Goal: Contribute content: Contribute content

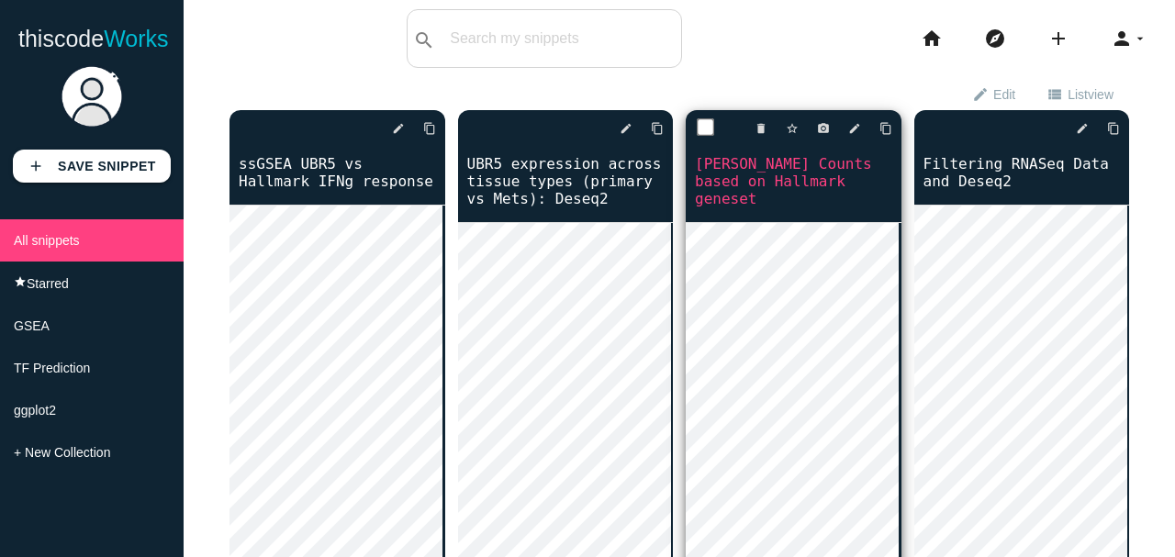
click at [856, 130] on div "delete star_border photo_camera edit content_copy" at bounding box center [793, 128] width 216 height 37
click at [852, 128] on icon "edit" at bounding box center [854, 128] width 13 height 33
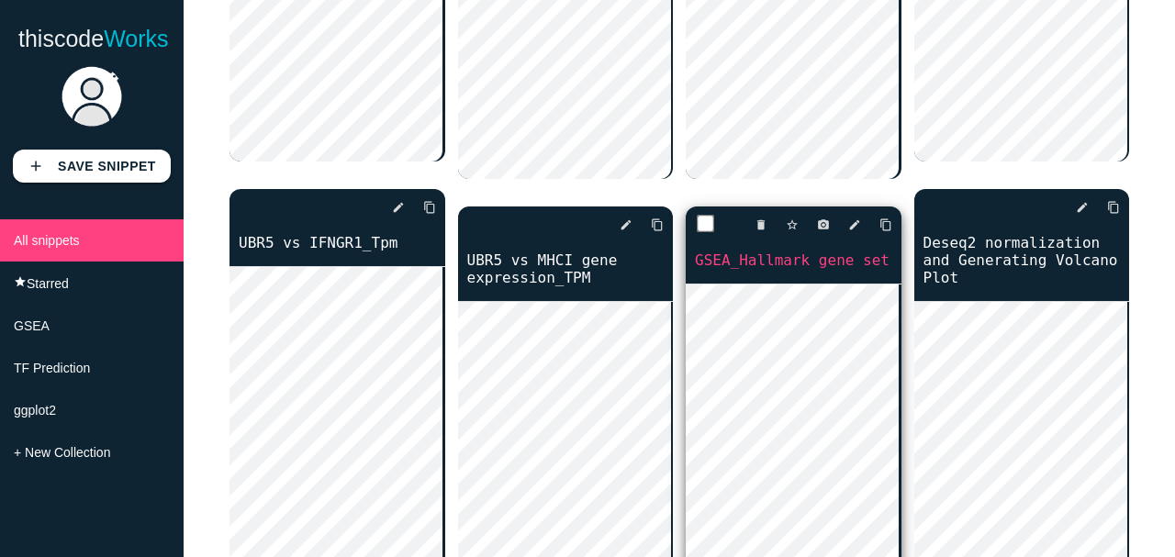
scroll to position [611, 0]
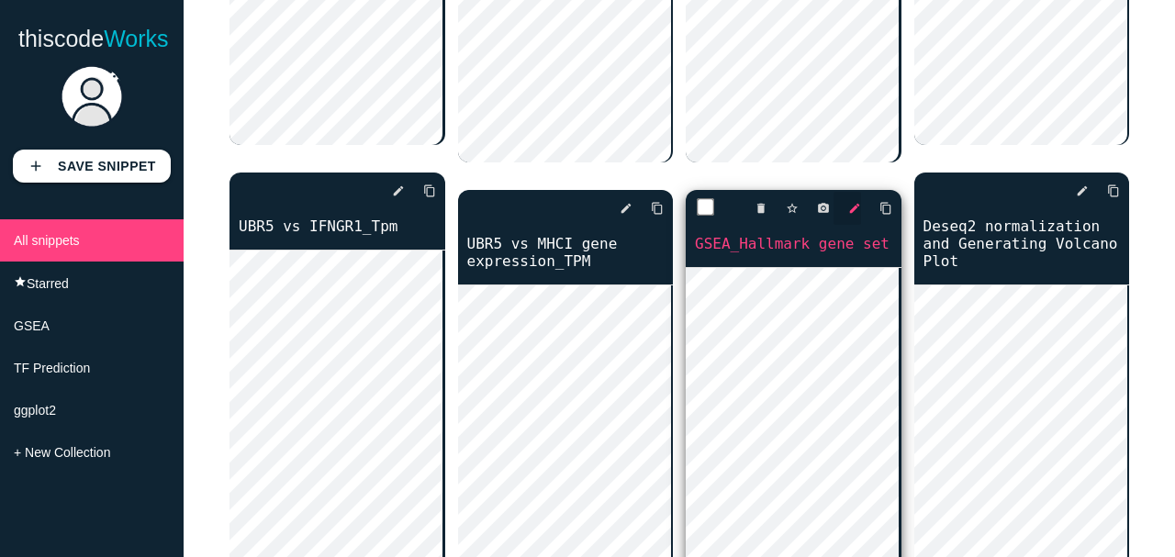
click at [852, 192] on icon "edit" at bounding box center [854, 208] width 13 height 33
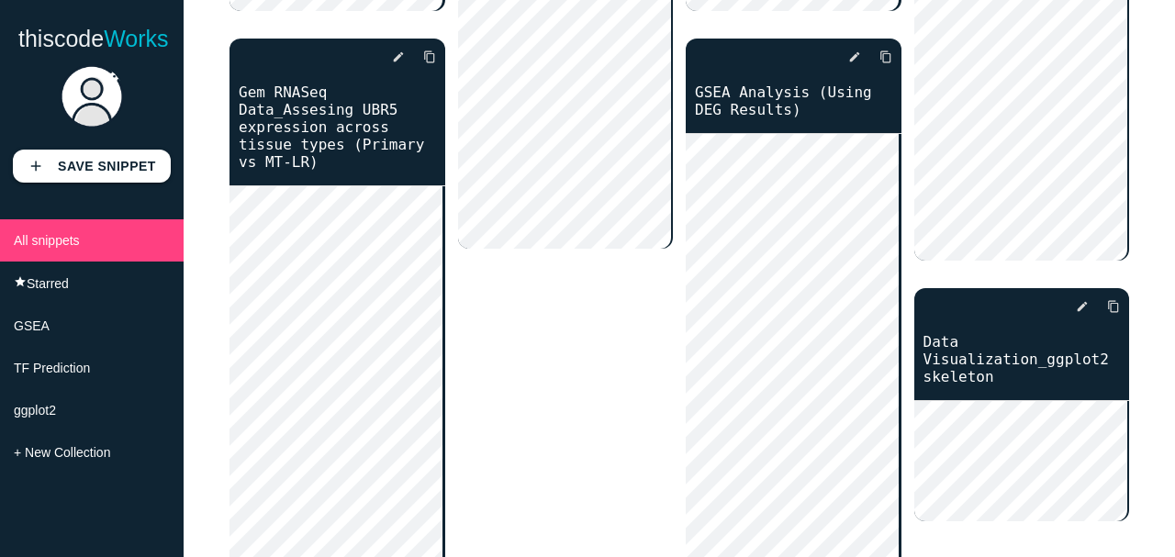
scroll to position [2019, 0]
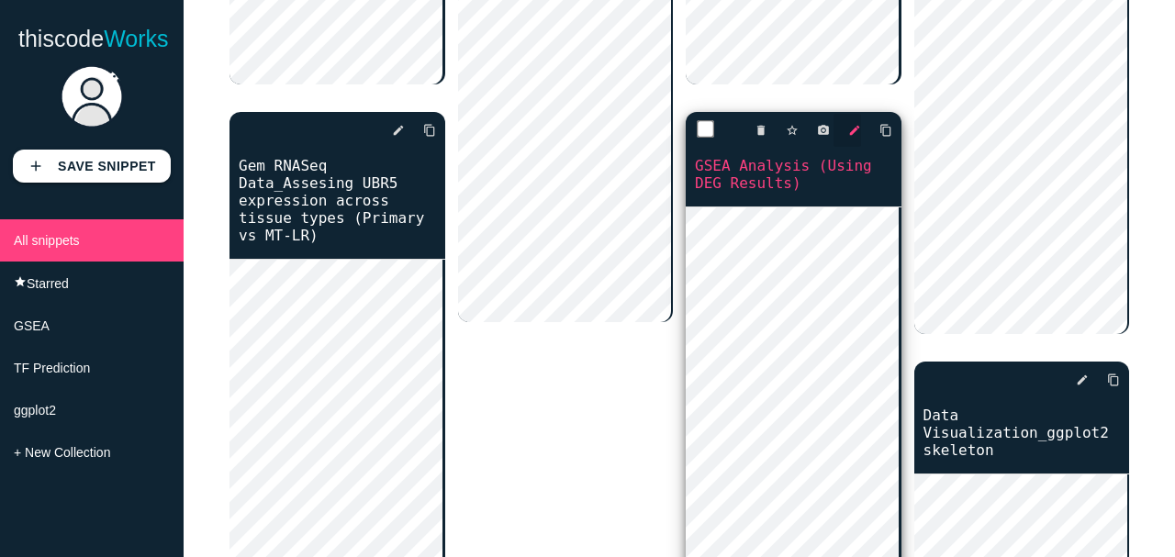
click at [848, 114] on icon "edit" at bounding box center [854, 130] width 13 height 33
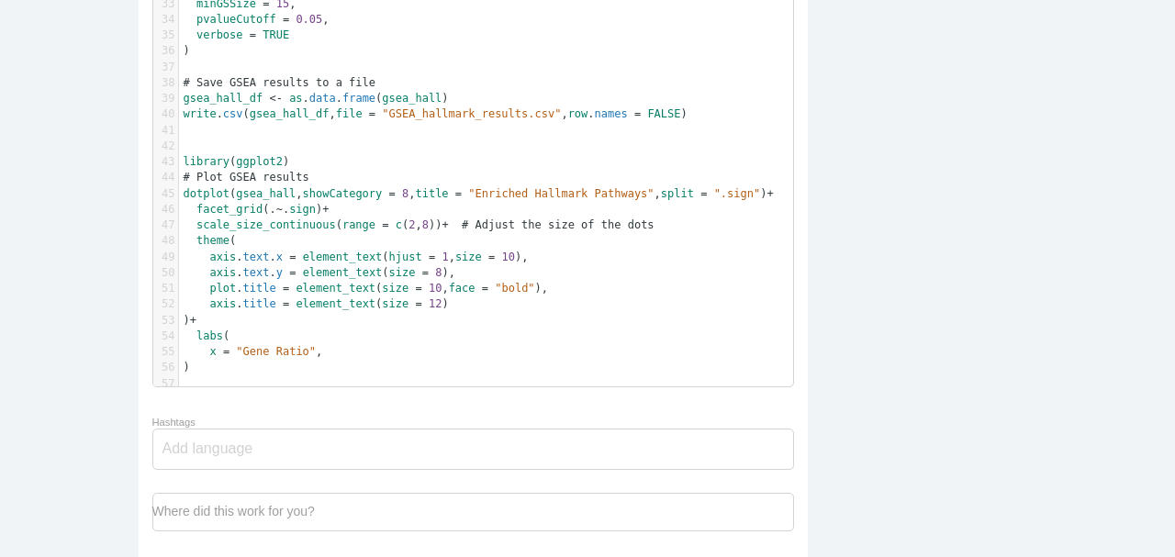
scroll to position [551, 0]
